Goal: Information Seeking & Learning: Learn about a topic

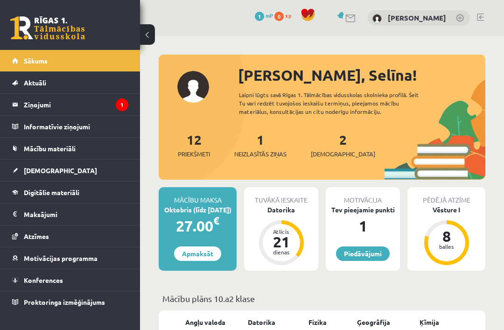
click at [32, 104] on legend "Ziņojumi 1" at bounding box center [76, 104] width 105 height 21
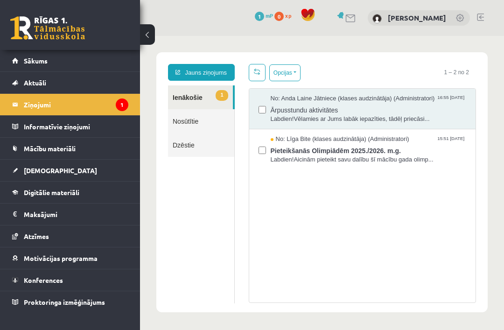
click at [381, 115] on span "Labdien!Vēlamies ar Jums labāk iepazīties, tādēļ priecāsi..." at bounding box center [369, 119] width 196 height 9
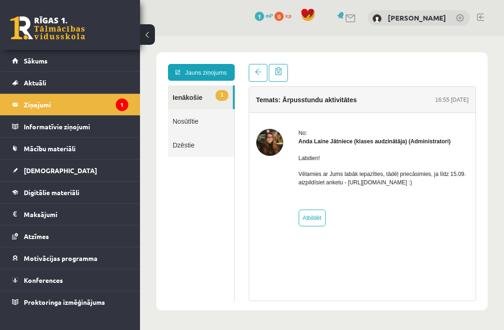
click at [254, 68] on link at bounding box center [258, 73] width 19 height 18
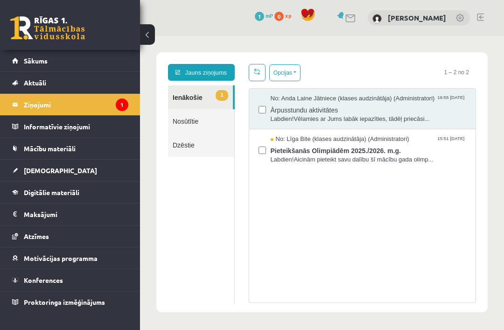
click at [66, 169] on link "[DEMOGRAPHIC_DATA]" at bounding box center [70, 170] width 116 height 21
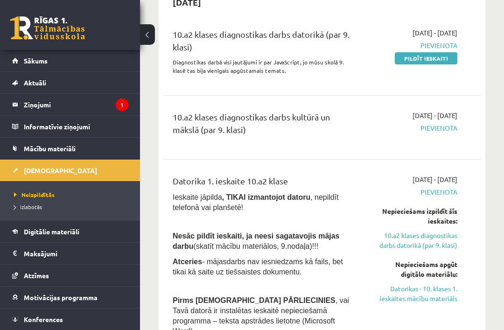
scroll to position [103, 0]
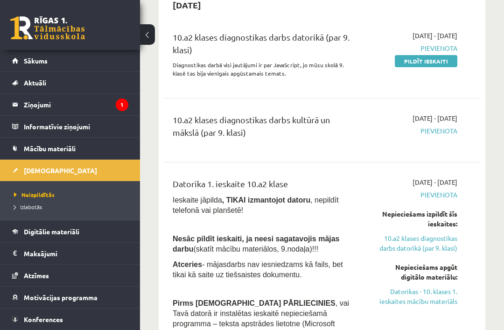
click at [44, 58] on span "Sākums" at bounding box center [36, 61] width 24 height 8
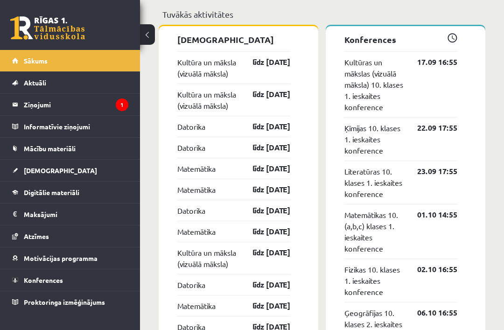
scroll to position [845, 0]
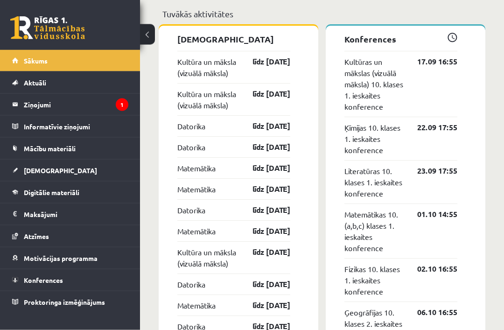
click at [191, 79] on link "Kultūra un māksla (vizuālā māksla)" at bounding box center [206, 68] width 59 height 22
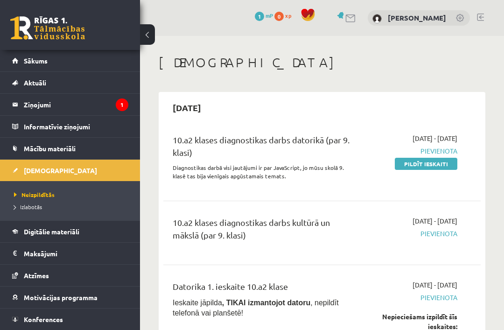
click at [438, 233] on span "Pievienota" at bounding box center [414, 234] width 85 height 10
click at [438, 225] on span "[DATE] - [DATE]" at bounding box center [435, 221] width 45 height 10
click at [438, 232] on span "Pievienota" at bounding box center [414, 234] width 85 height 10
click at [443, 233] on span "Pievienota" at bounding box center [414, 234] width 85 height 10
click at [438, 230] on span "Pievienota" at bounding box center [414, 234] width 85 height 10
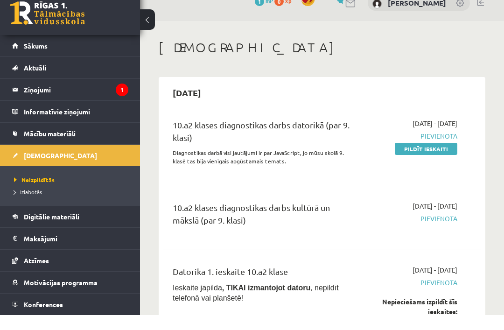
scroll to position [15, 0]
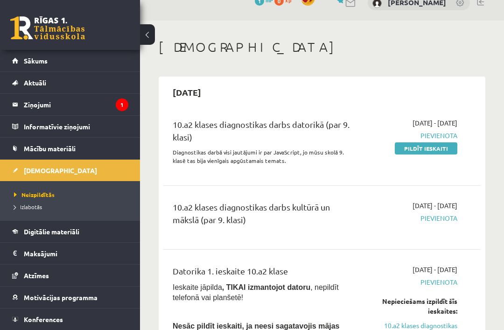
click at [262, 222] on div "10.a2 klases diagnostikas darbs kultūrā un mākslā (par 9. klasi)" at bounding box center [265, 216] width 185 height 30
click at [265, 219] on div "10.a2 klases diagnostikas darbs kultūrā un mākslā (par 9. klasi)" at bounding box center [265, 216] width 185 height 30
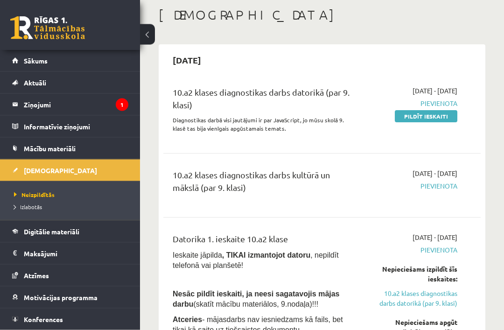
scroll to position [56, 0]
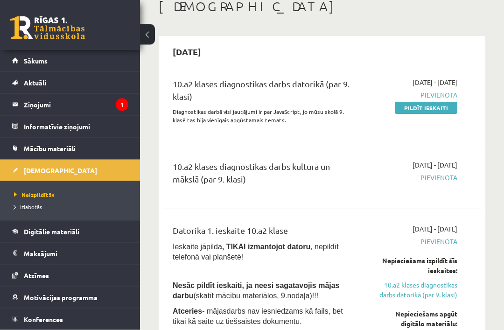
click at [203, 172] on div "10.a2 klases diagnostikas darbs kultūrā un mākslā (par 9. klasi)" at bounding box center [265, 176] width 185 height 30
click at [212, 171] on div "10.a2 klases diagnostikas darbs kultūrā un mākslā (par 9. klasi)" at bounding box center [265, 176] width 185 height 30
click at [215, 170] on div "10.a2 klases diagnostikas darbs kultūrā un mākslā (par 9. klasi)" at bounding box center [265, 176] width 185 height 30
click at [43, 67] on link "Sākums" at bounding box center [70, 60] width 116 height 21
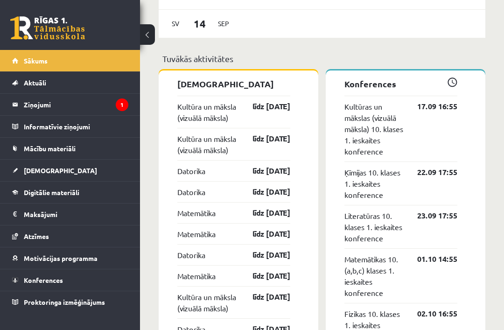
scroll to position [802, 0]
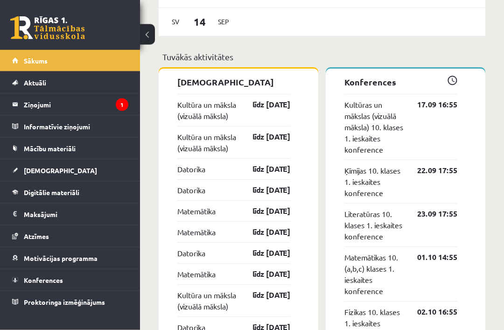
click at [191, 122] on link "Kultūra un māksla (vizuālā māksla)" at bounding box center [206, 110] width 59 height 22
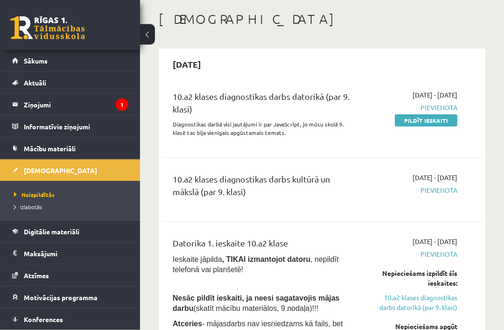
scroll to position [43, 0]
click at [242, 329] on span "Atceries - mājasdarbs nav iesniedzams kā fails, bet tikai kā saite uz tiešsaist…" at bounding box center [258, 329] width 170 height 18
click at [36, 64] on span "Sākums" at bounding box center [36, 61] width 24 height 8
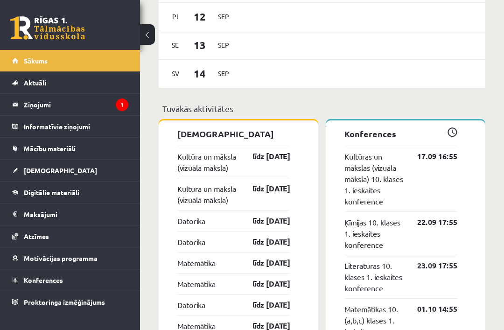
scroll to position [750, 0]
click at [28, 164] on link "[DEMOGRAPHIC_DATA]" at bounding box center [70, 170] width 116 height 21
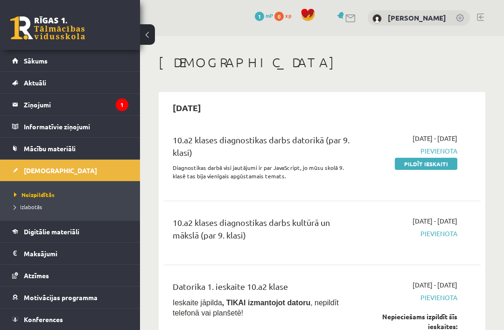
click at [479, 19] on link at bounding box center [480, 17] width 7 height 7
